Goal: Information Seeking & Learning: Learn about a topic

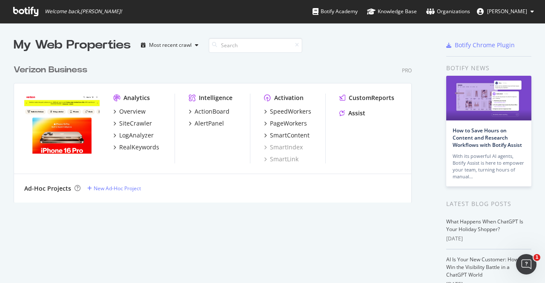
scroll to position [276, 531]
click at [192, 124] on div "AlertPanel" at bounding box center [206, 123] width 35 height 9
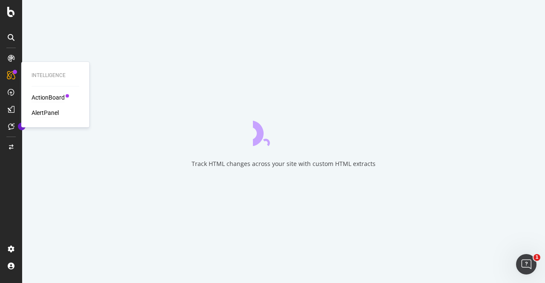
click at [50, 97] on div "ActionBoard" at bounding box center [48, 97] width 33 height 9
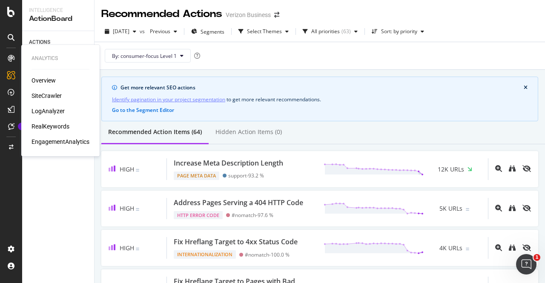
click at [44, 82] on div "Overview" at bounding box center [44, 80] width 24 height 9
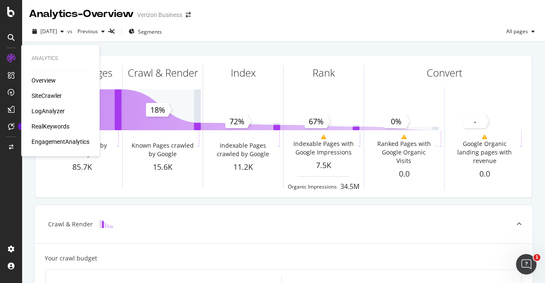
click at [48, 78] on div "Overview" at bounding box center [44, 80] width 24 height 9
click at [40, 78] on div "Overview" at bounding box center [44, 80] width 24 height 9
click at [45, 100] on div "SiteCrawler" at bounding box center [47, 96] width 30 height 9
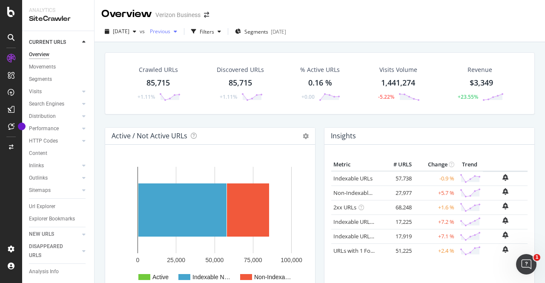
click at [170, 32] on span "Previous" at bounding box center [159, 31] width 24 height 7
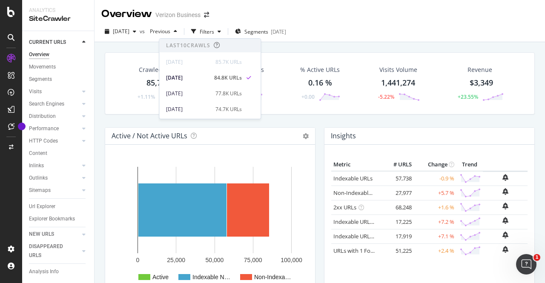
click at [353, 12] on div "Overview Verizon Business" at bounding box center [320, 10] width 451 height 21
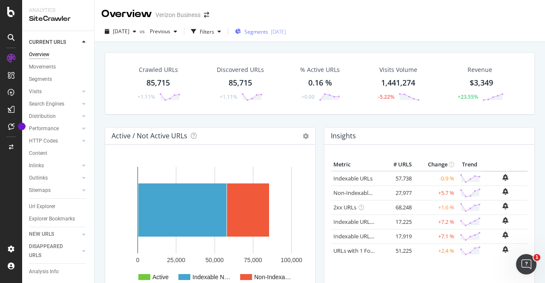
click at [286, 32] on div "[DATE]" at bounding box center [278, 31] width 15 height 7
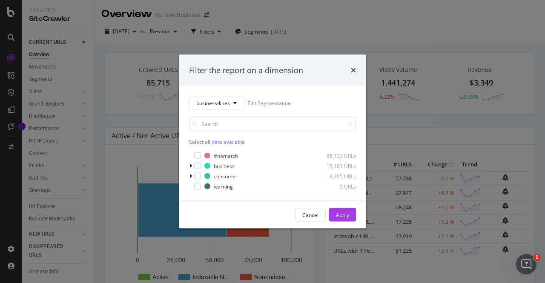
click at [365, 34] on div "Filter the report on a dimension business-lines Edit Segmentation Select all da…" at bounding box center [272, 141] width 545 height 283
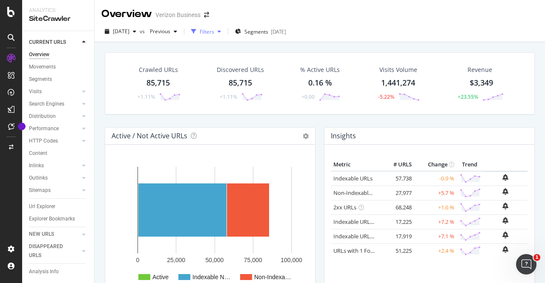
click at [214, 34] on div "Filters" at bounding box center [207, 31] width 14 height 7
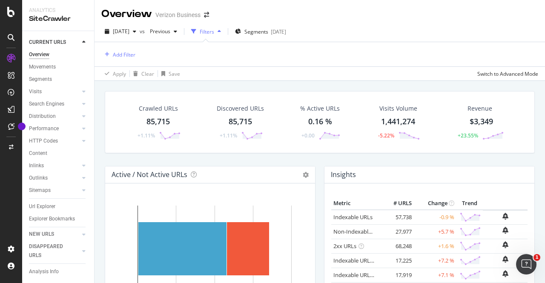
click at [214, 34] on div "Filters" at bounding box center [207, 31] width 14 height 7
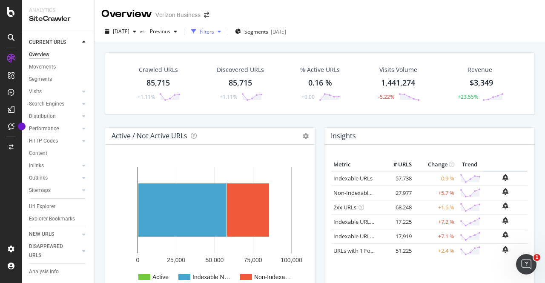
click at [214, 30] on div "Filters" at bounding box center [207, 31] width 14 height 7
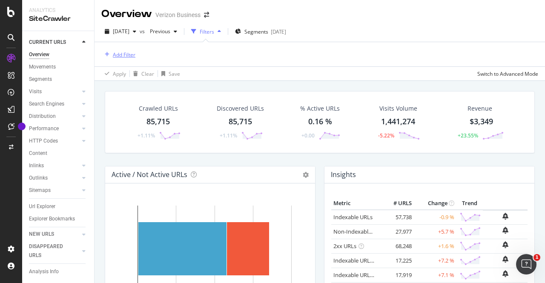
click at [124, 56] on div "Add Filter" at bounding box center [124, 54] width 23 height 7
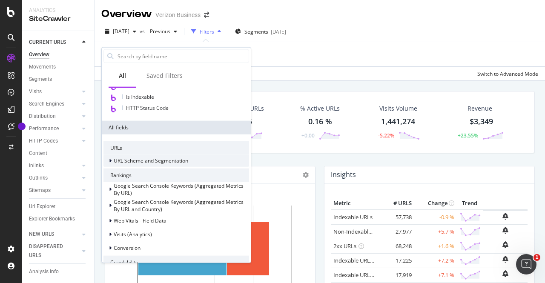
scroll to position [69, 0]
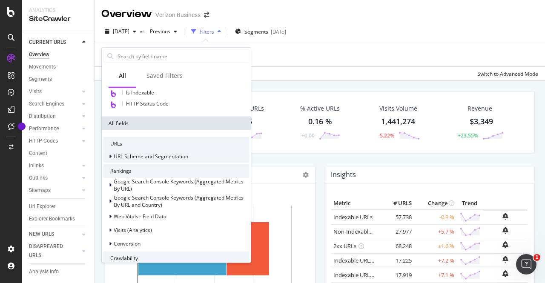
click at [179, 156] on span "URL Scheme and Segmentation" at bounding box center [151, 156] width 75 height 7
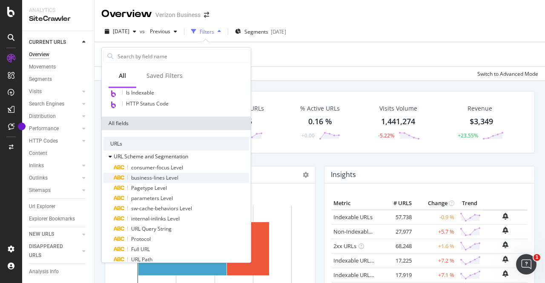
click at [160, 177] on span "business-lines Level" at bounding box center [154, 177] width 47 height 7
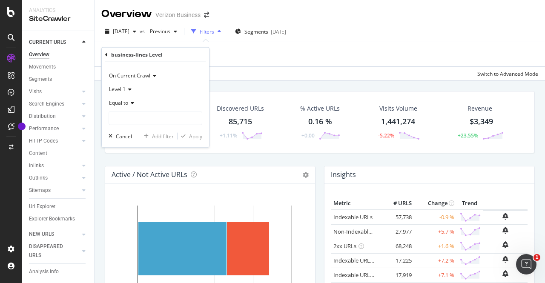
click at [122, 103] on span "Equal to" at bounding box center [118, 102] width 19 height 7
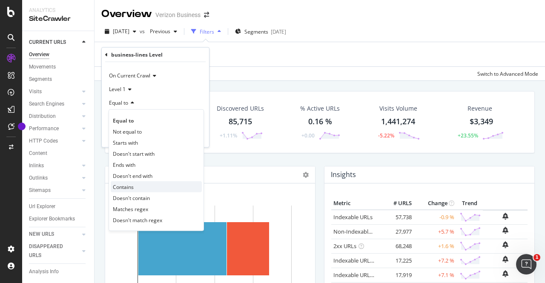
click at [132, 184] on span "Contains" at bounding box center [123, 186] width 21 height 7
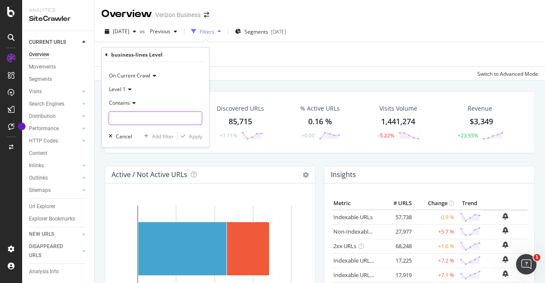
click at [128, 121] on input "text" at bounding box center [155, 119] width 93 height 14
type input "resources"
click at [187, 132] on button "Apply" at bounding box center [190, 136] width 25 height 9
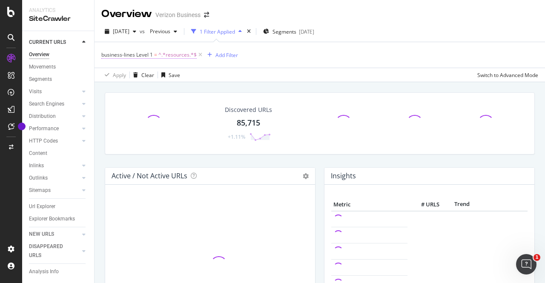
click at [148, 55] on span "business-lines Level 1" at bounding box center [127, 54] width 52 height 7
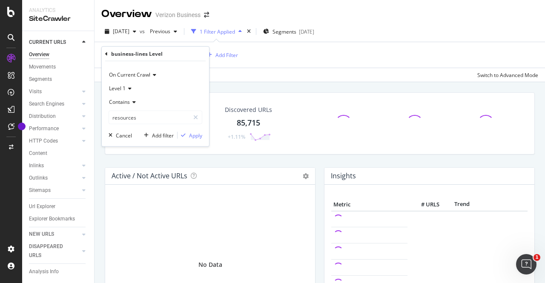
click at [131, 87] on icon at bounding box center [129, 88] width 6 height 5
click at [131, 126] on div "Level 3" at bounding box center [156, 128] width 91 height 11
click at [190, 135] on div "Apply" at bounding box center [195, 135] width 13 height 7
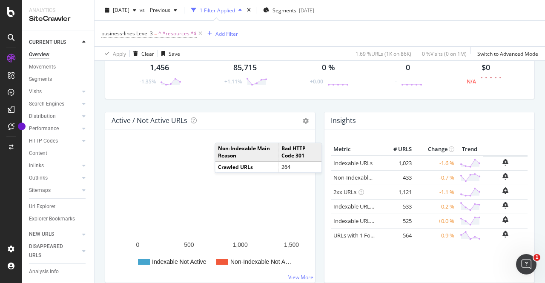
scroll to position [43, 0]
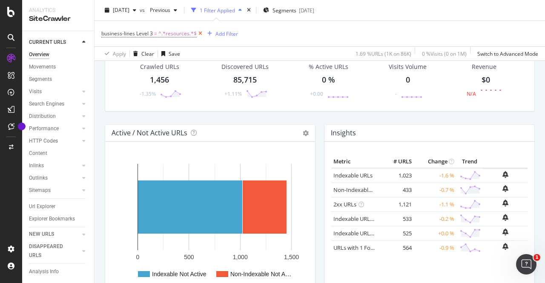
click at [199, 35] on icon at bounding box center [200, 33] width 7 height 9
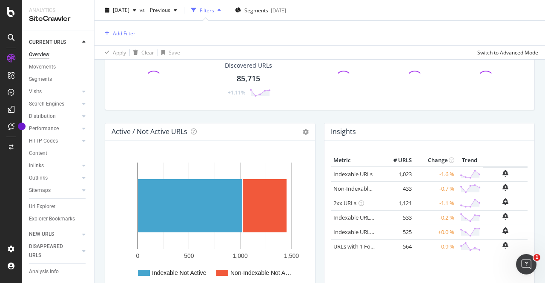
scroll to position [42, 0]
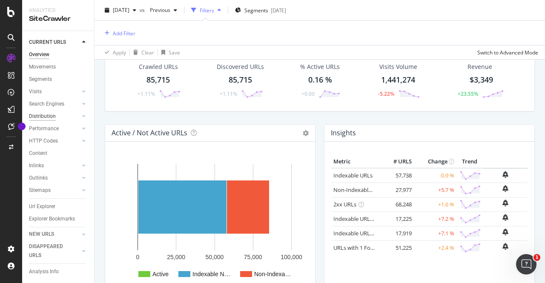
click at [50, 116] on div "Distribution" at bounding box center [42, 116] width 27 height 9
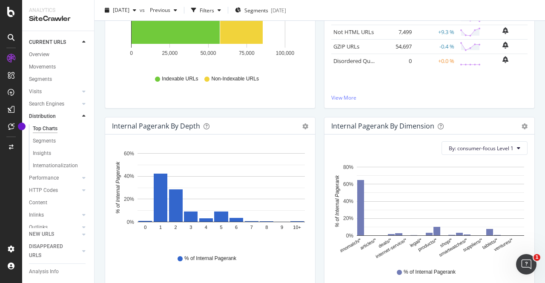
scroll to position [172, 0]
